Goal: Transaction & Acquisition: Purchase product/service

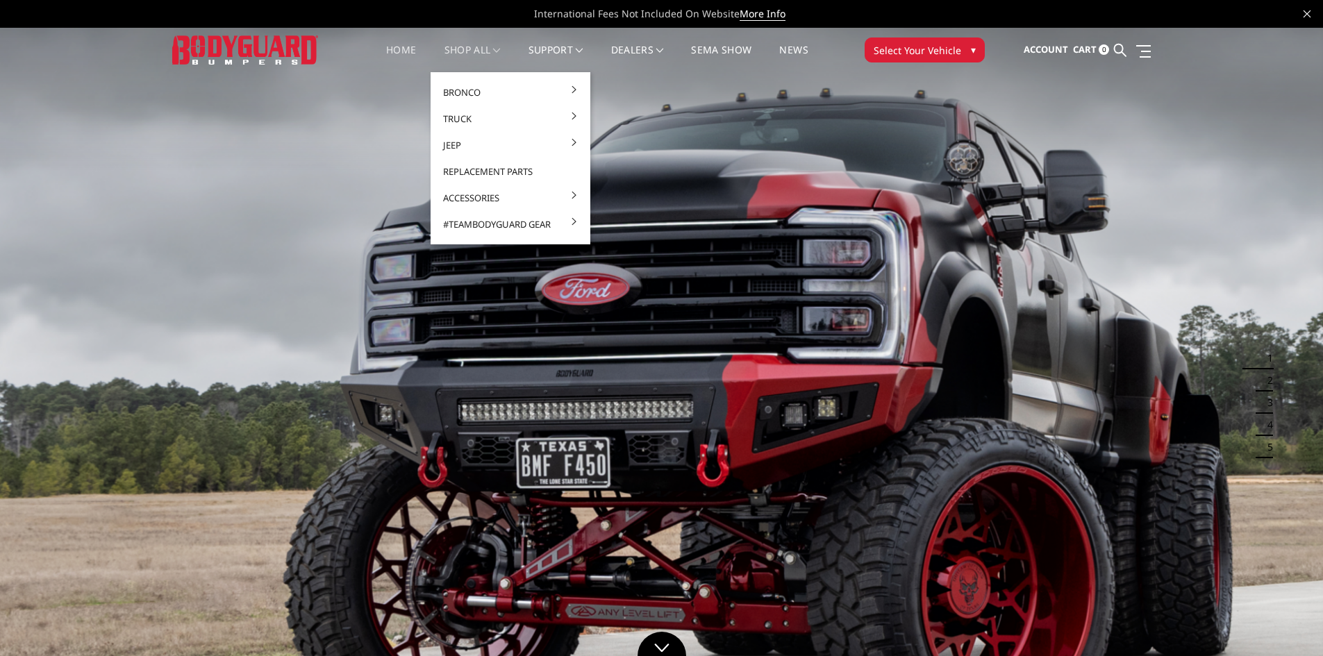
click at [469, 47] on link "shop all" at bounding box center [472, 58] width 56 height 27
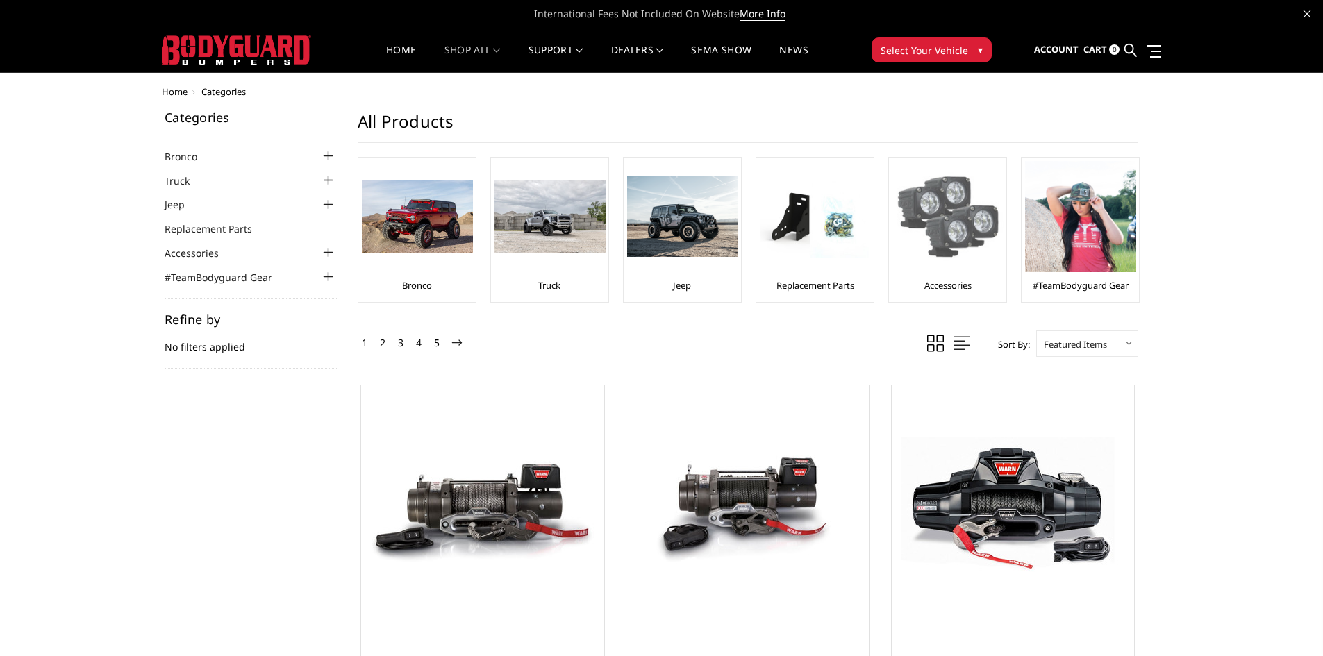
click at [948, 239] on img at bounding box center [947, 216] width 111 height 111
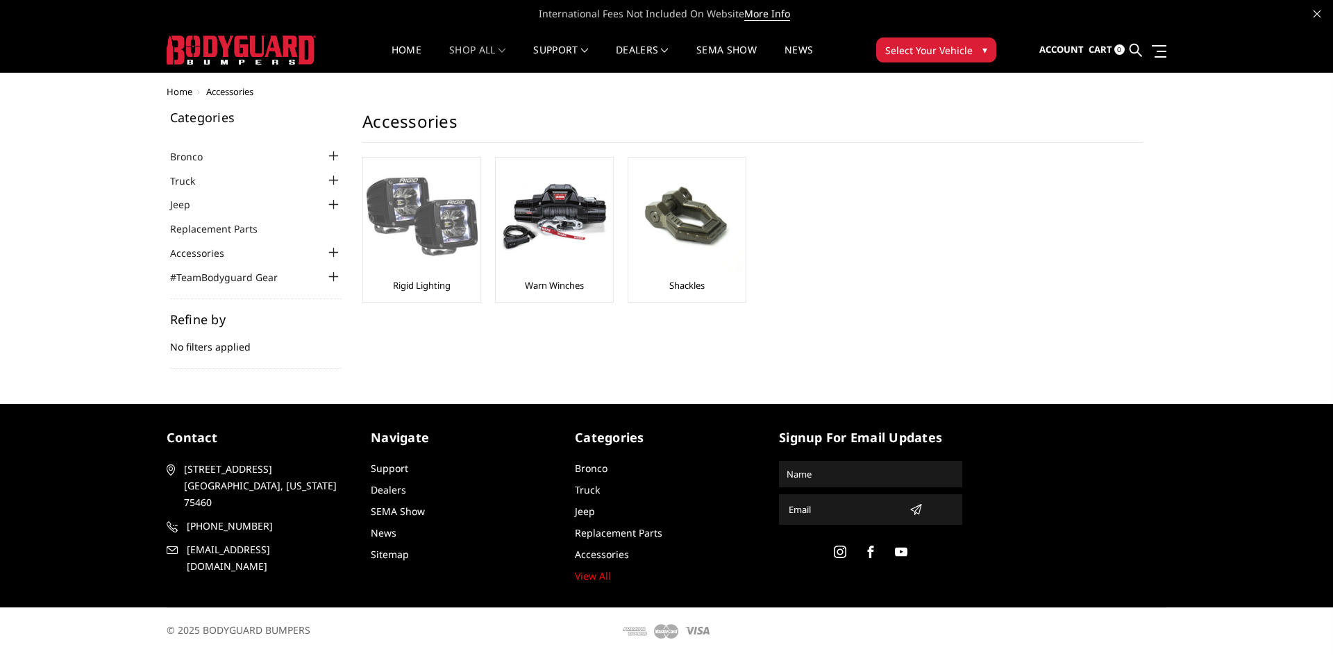
click at [435, 209] on img at bounding box center [422, 216] width 111 height 111
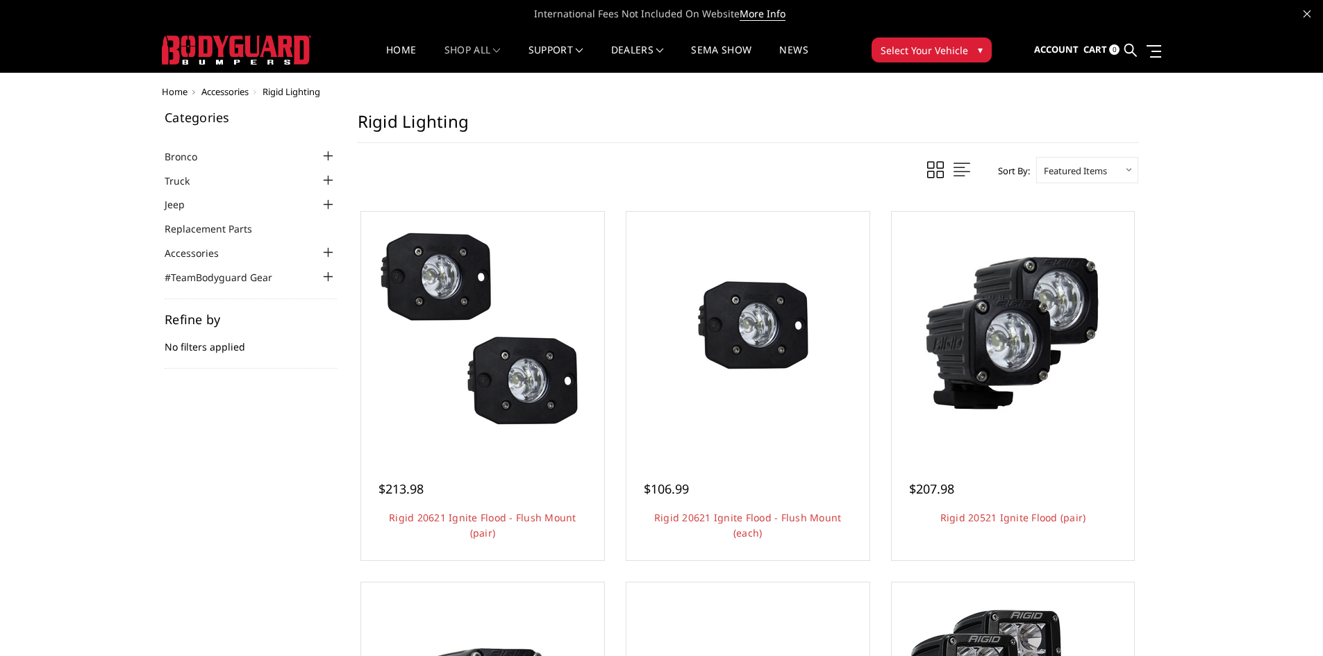
click at [191, 170] on ul "Bronco 2021-2025 Bronco Front 2021-2025 Bronco Rear 2021-2025 Bronco Steps 2021…" at bounding box center [251, 216] width 172 height 137
click at [186, 179] on link "Truck" at bounding box center [186, 181] width 42 height 15
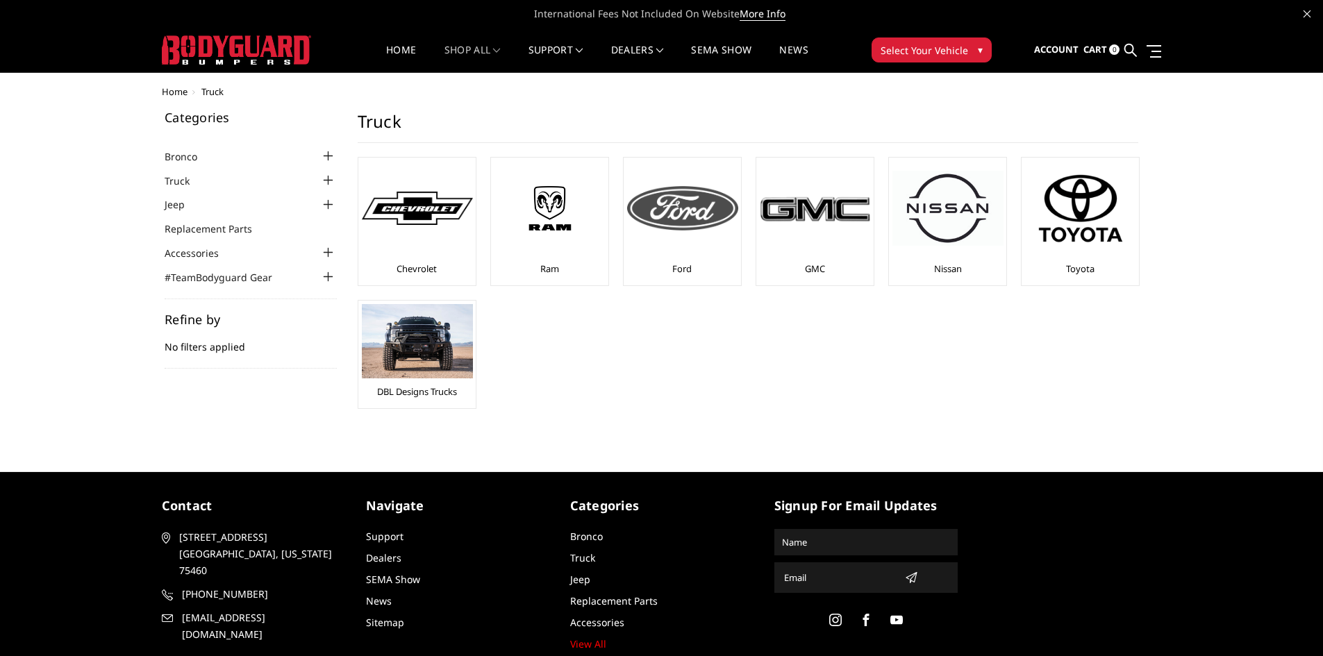
click at [728, 209] on img at bounding box center [682, 208] width 111 height 44
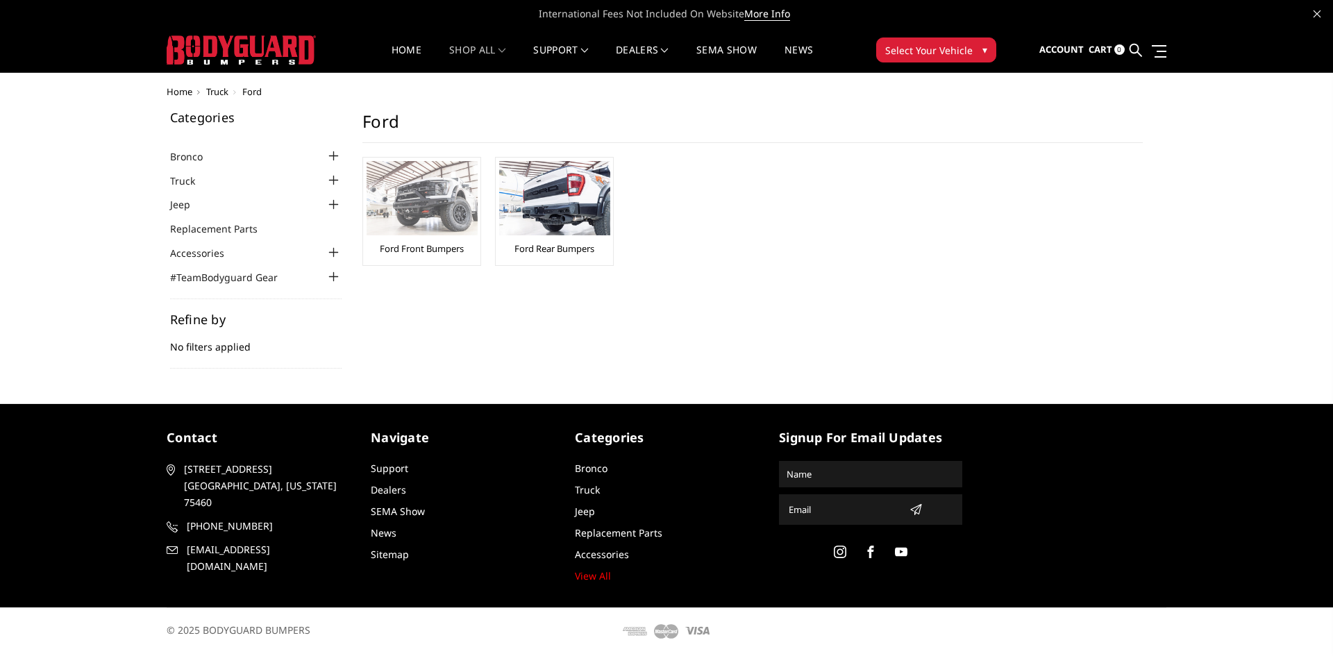
click at [423, 201] on img at bounding box center [422, 198] width 111 height 74
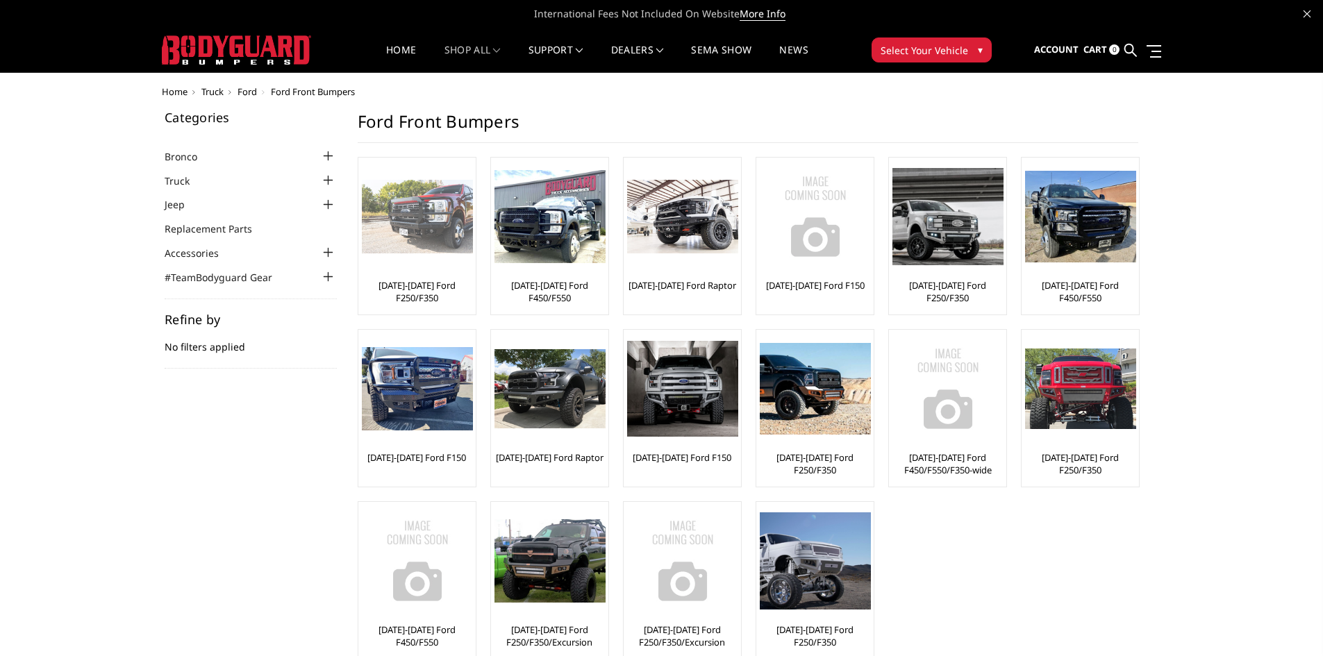
click at [421, 300] on link "[DATE]-[DATE] Ford F250/F350" at bounding box center [417, 291] width 110 height 25
click at [242, 92] on span "Ford" at bounding box center [246, 91] width 19 height 12
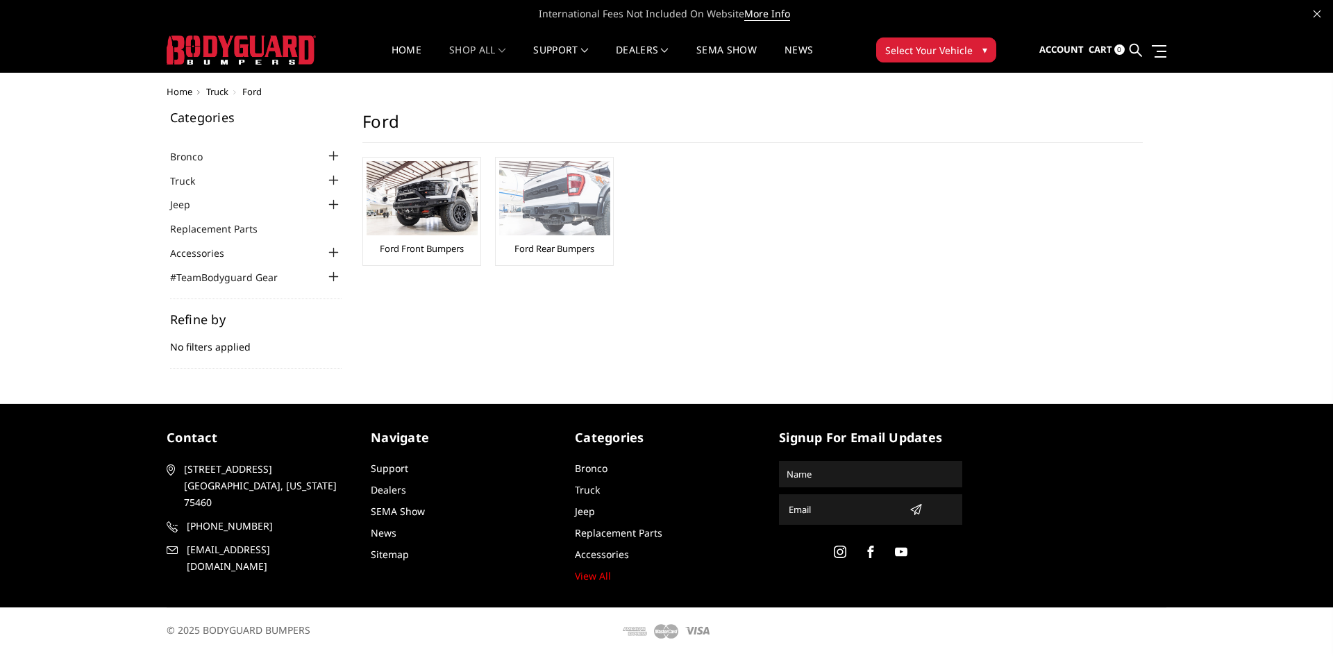
click at [567, 196] on img at bounding box center [554, 198] width 111 height 74
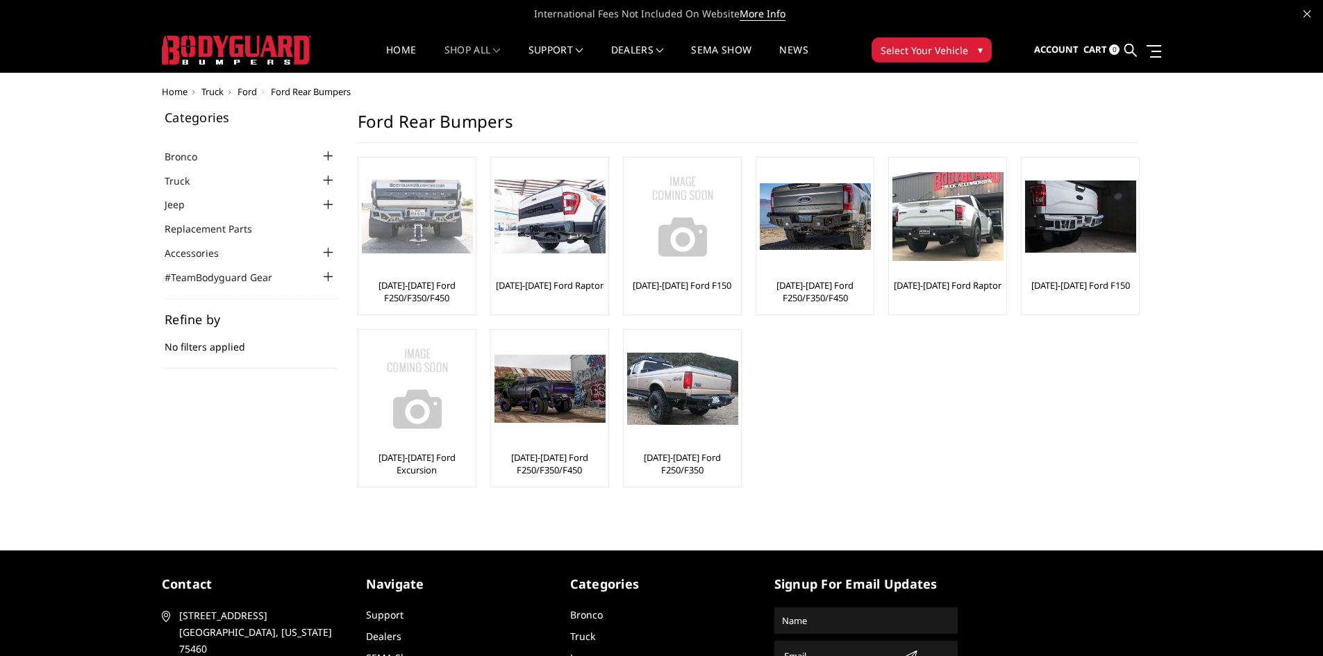
click at [394, 271] on div at bounding box center [417, 216] width 111 height 111
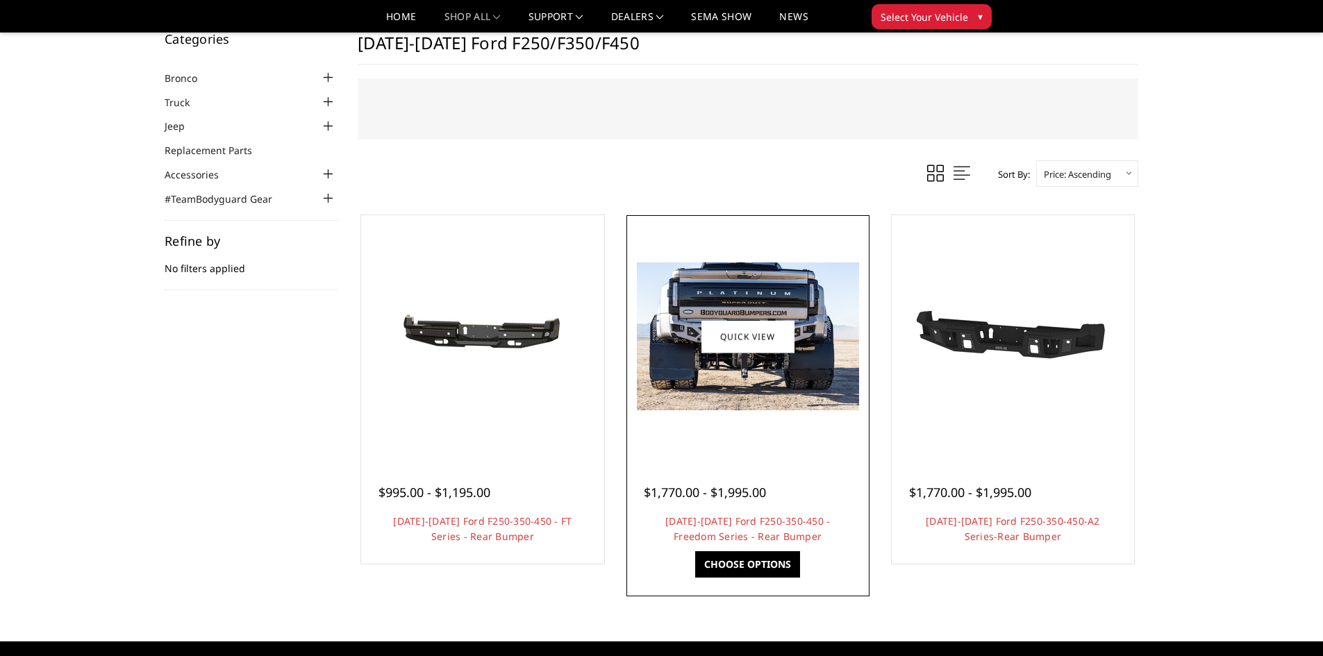
scroll to position [69, 0]
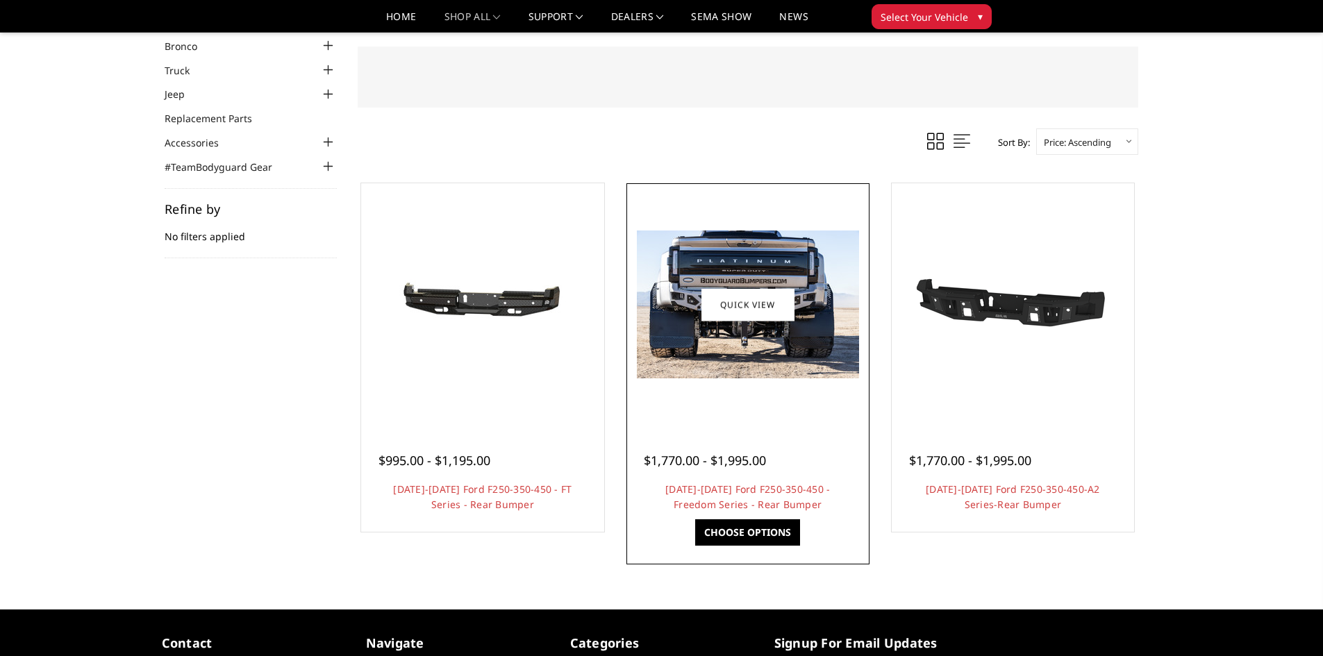
click at [805, 355] on img at bounding box center [748, 305] width 222 height 148
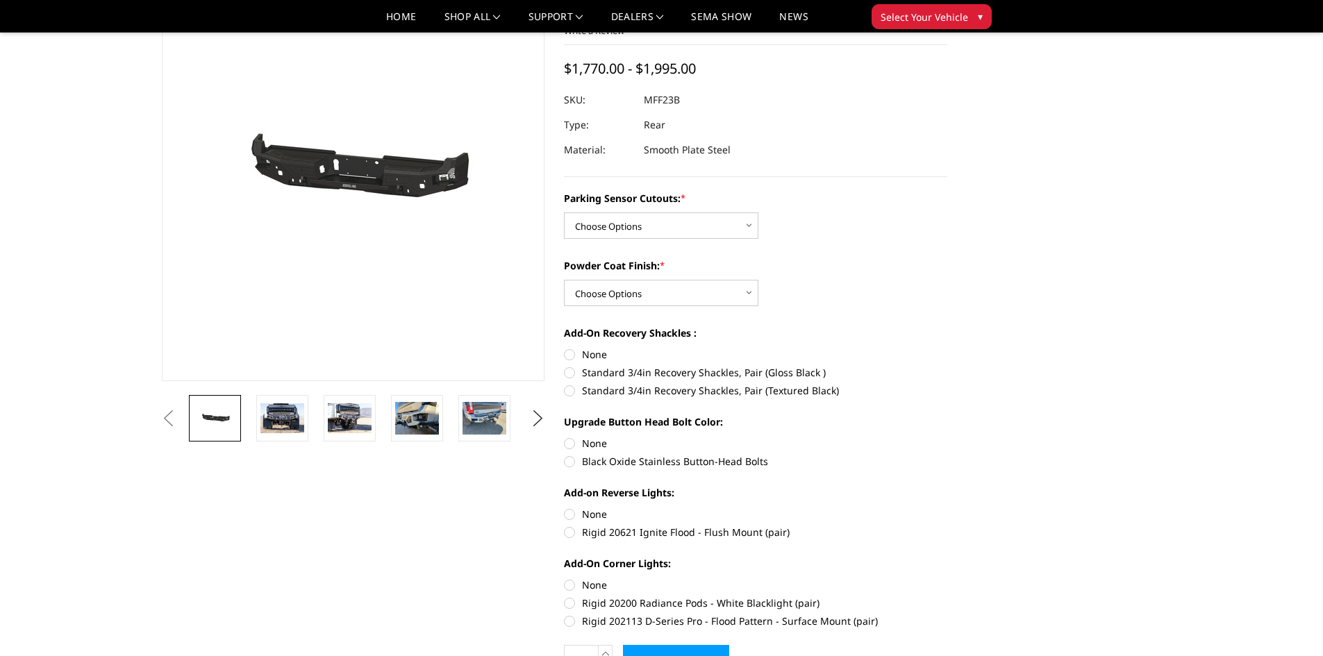
scroll to position [139, 0]
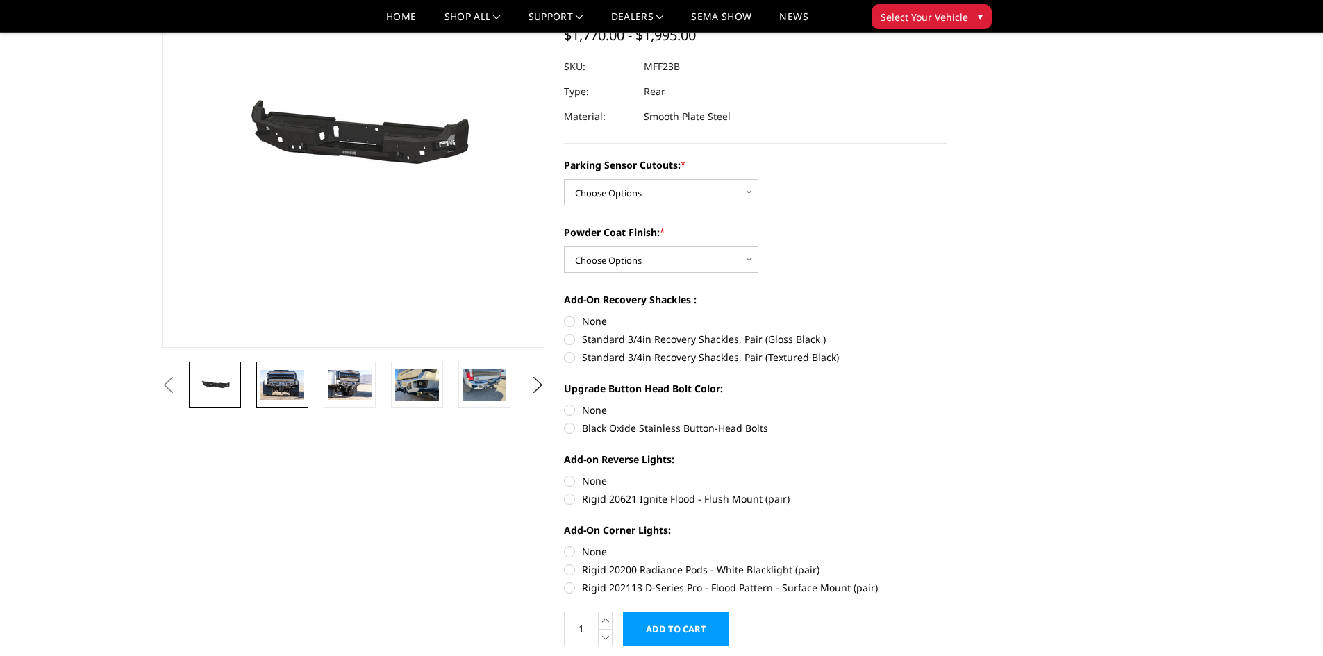
click at [302, 384] on img at bounding box center [282, 384] width 44 height 29
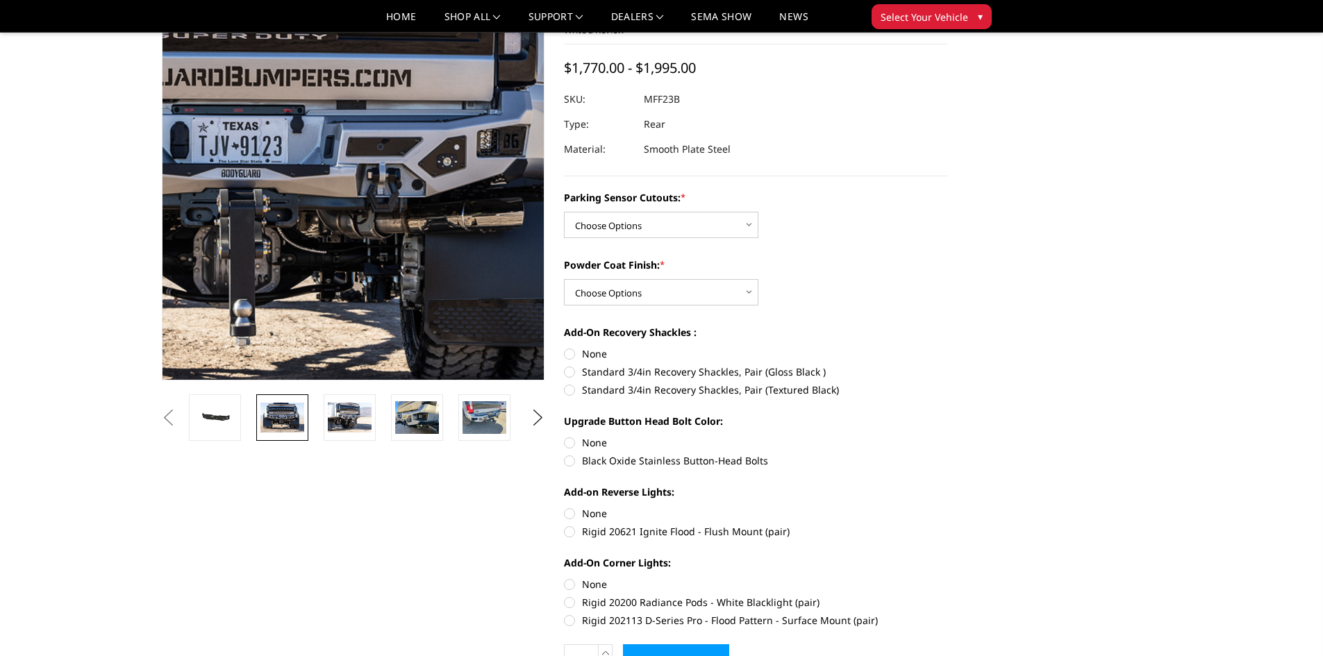
scroll to position [176, 0]
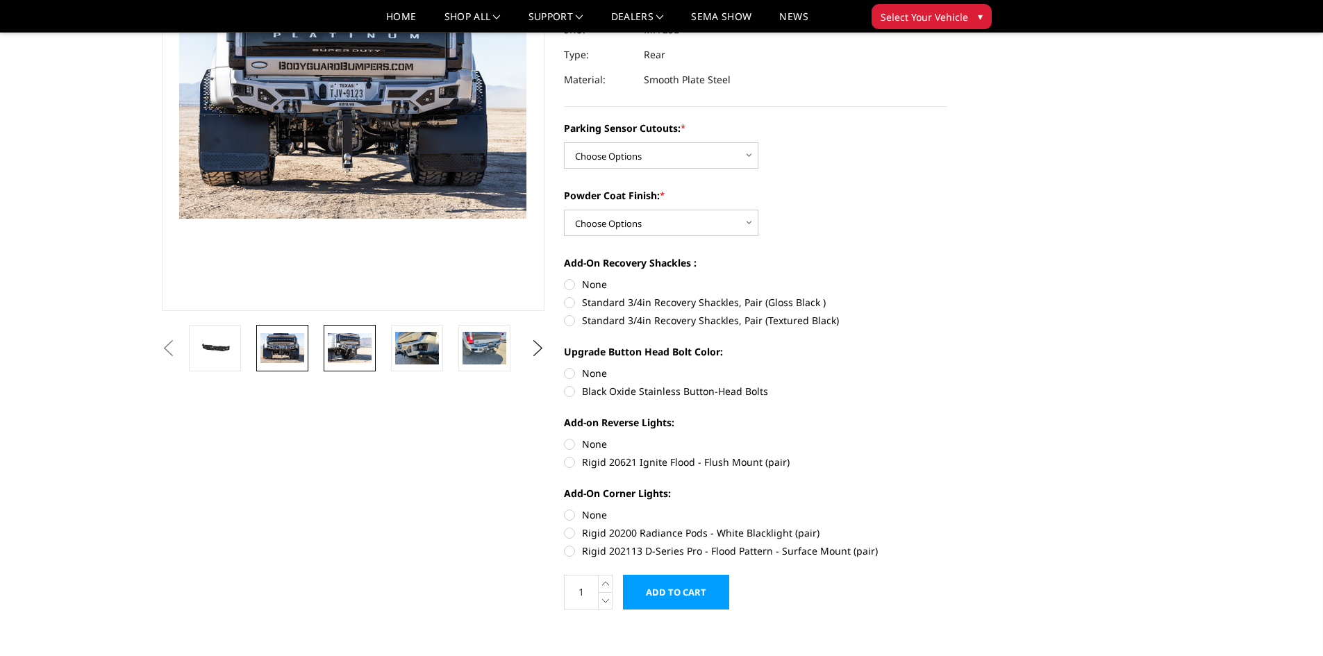
click at [354, 340] on img at bounding box center [350, 347] width 44 height 29
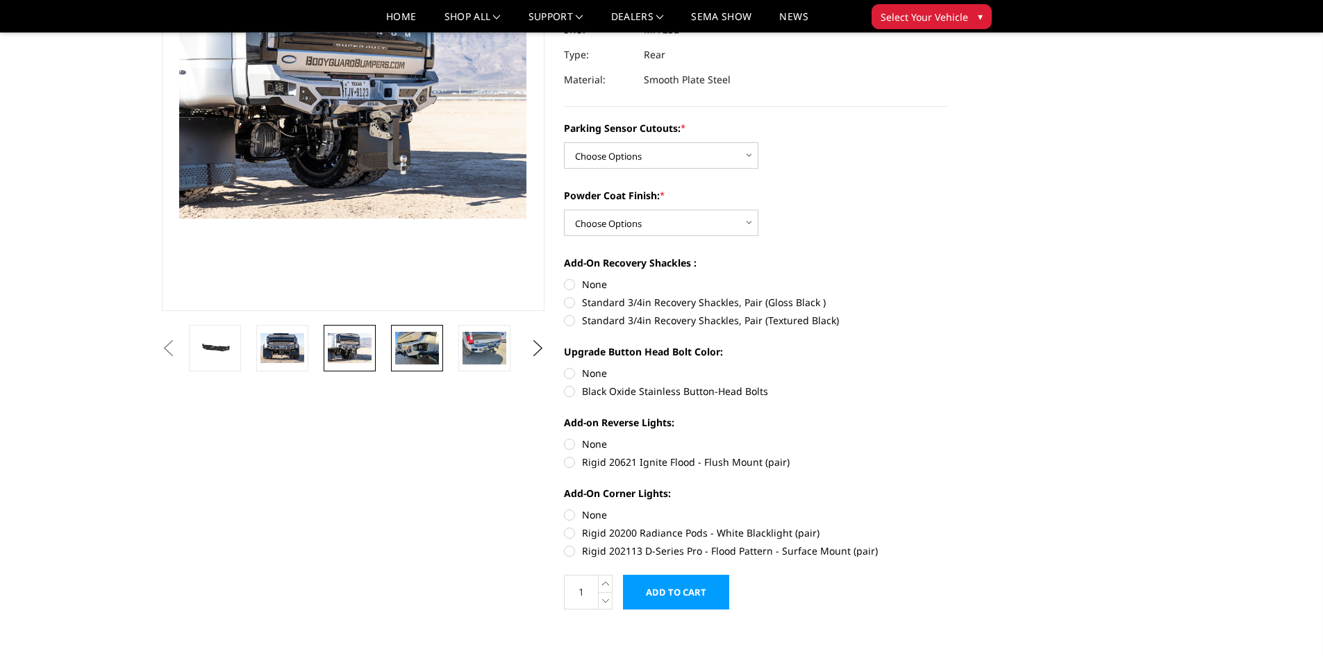
click at [406, 356] on img at bounding box center [417, 348] width 44 height 33
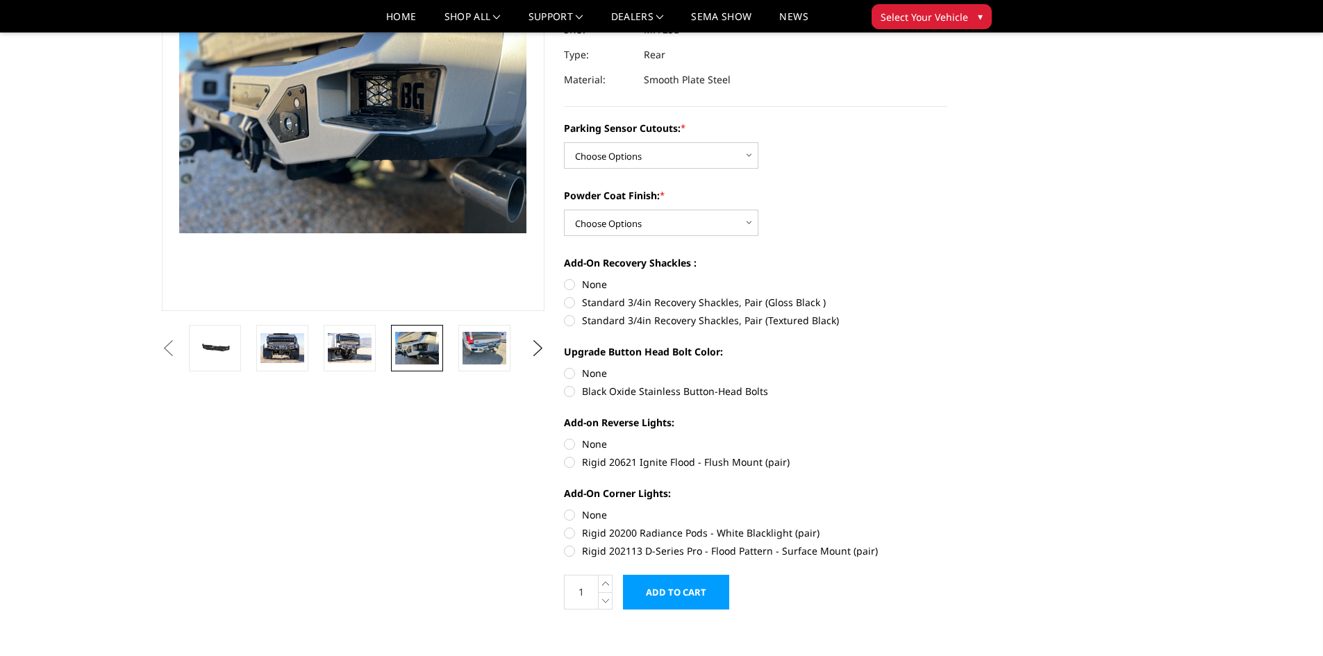
scroll to position [161, 0]
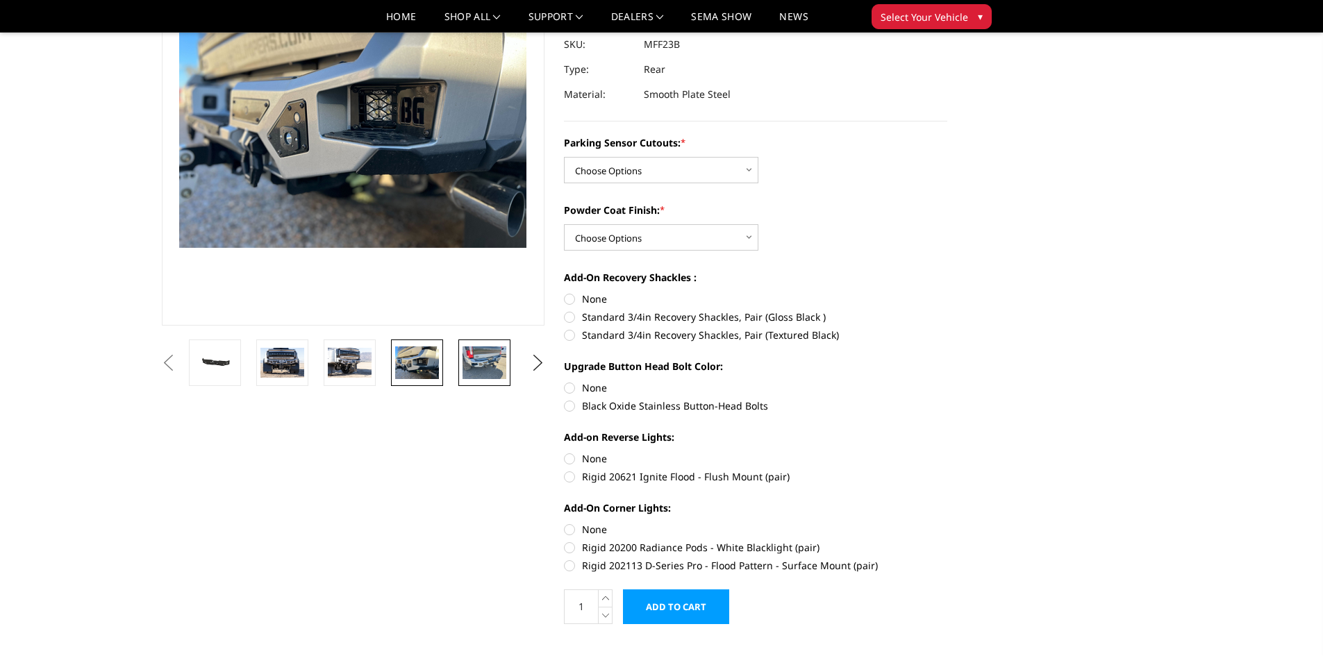
click at [470, 356] on img at bounding box center [484, 362] width 44 height 33
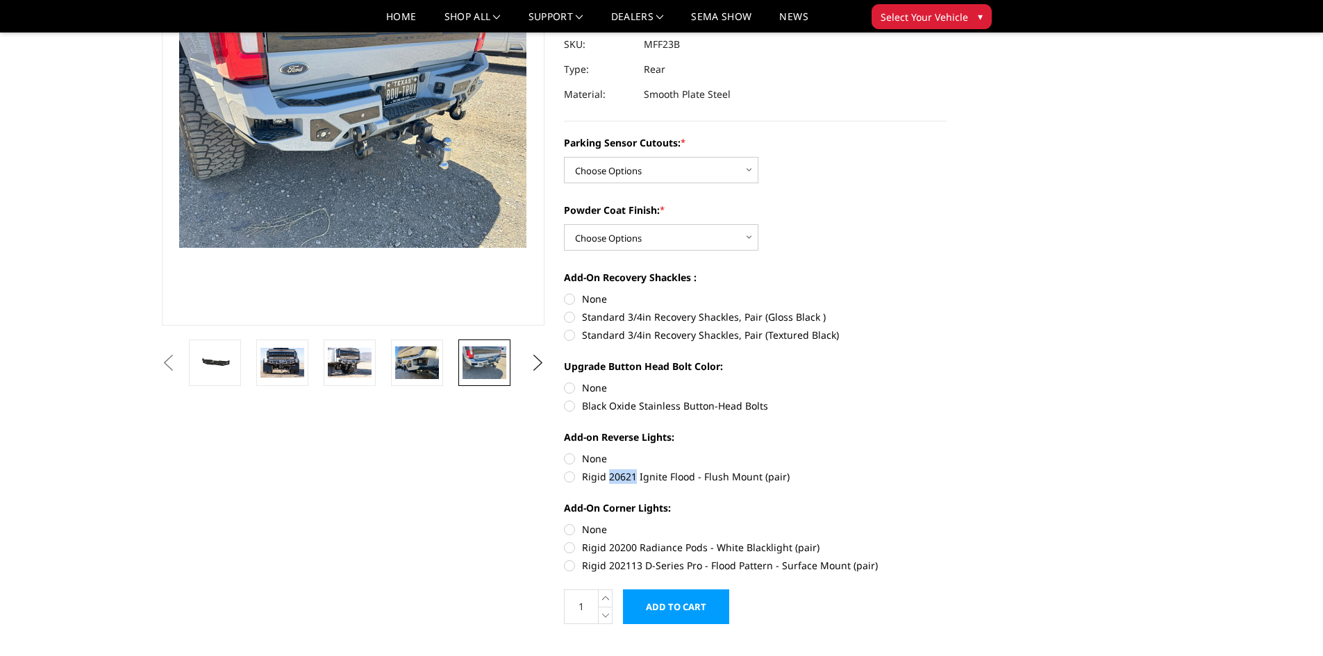
drag, startPoint x: 609, startPoint y: 477, endPoint x: 635, endPoint y: 477, distance: 26.4
click at [635, 477] on label "Rigid 20621 Ignite Flood - Flush Mount (pair)" at bounding box center [755, 476] width 383 height 15
copy label "20621"
